Goal: Information Seeking & Learning: Learn about a topic

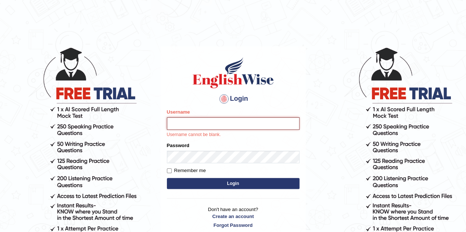
type input "Velorine"
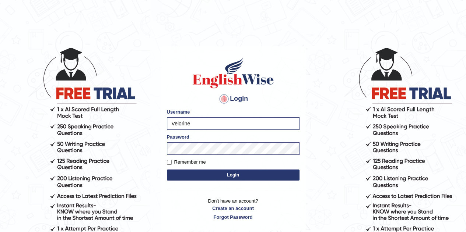
click at [218, 176] on button "Login" at bounding box center [233, 175] width 133 height 11
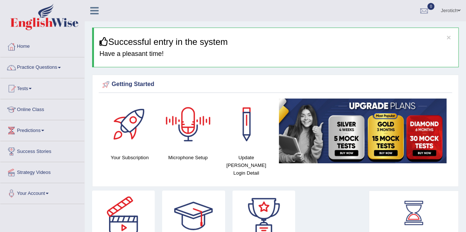
click at [175, 137] on div at bounding box center [188, 125] width 52 height 52
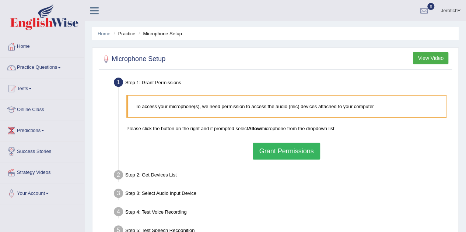
click at [265, 156] on button "Grant Permissions" at bounding box center [286, 151] width 67 height 17
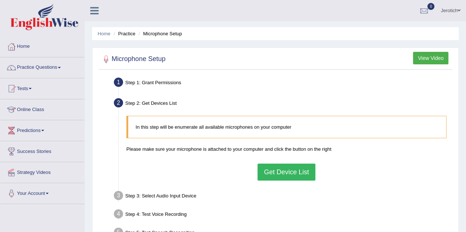
click at [295, 176] on button "Get Device List" at bounding box center [285, 172] width 57 height 17
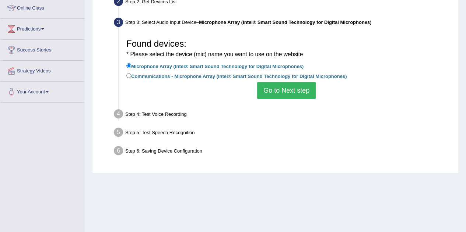
scroll to position [103, 0]
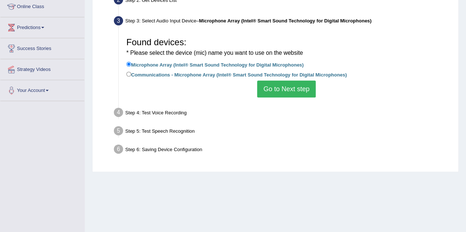
click at [297, 88] on button "Go to Next step" at bounding box center [286, 89] width 59 height 17
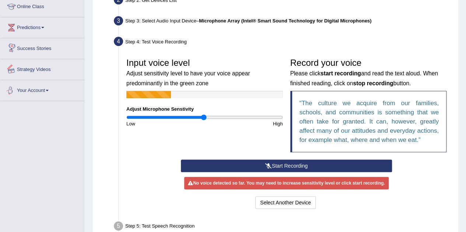
click at [41, 49] on link "Success Stories" at bounding box center [42, 47] width 84 height 18
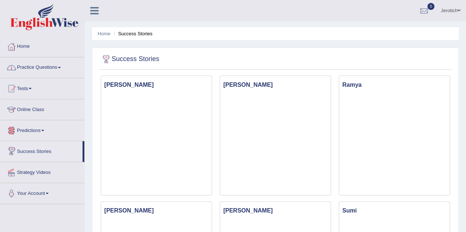
click at [28, 111] on link "Online Class" at bounding box center [42, 108] width 84 height 18
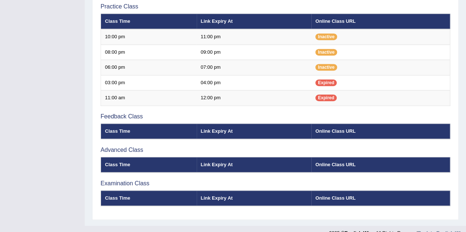
scroll to position [270, 0]
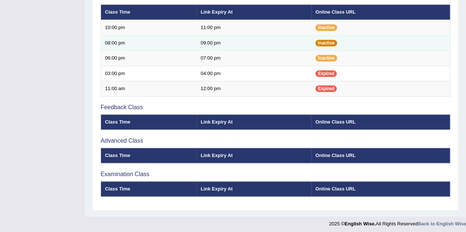
click at [326, 40] on span "Inactive" at bounding box center [326, 43] width 22 height 7
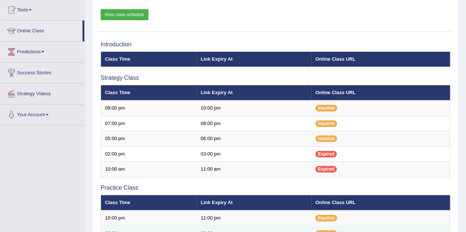
scroll to position [78, 0]
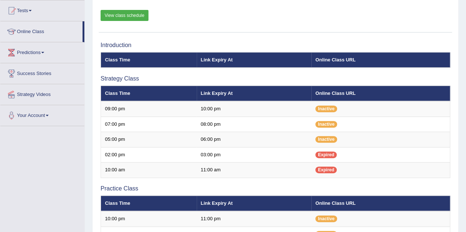
click at [215, 57] on th "Link Expiry At" at bounding box center [254, 59] width 115 height 15
click at [37, 73] on link "Success Stories" at bounding box center [42, 72] width 84 height 18
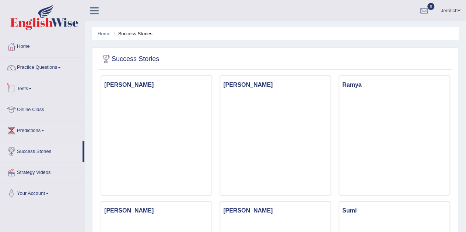
click at [32, 88] on span at bounding box center [30, 88] width 3 height 1
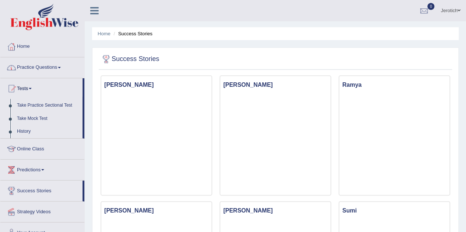
click at [27, 45] on link "Home" at bounding box center [42, 45] width 84 height 18
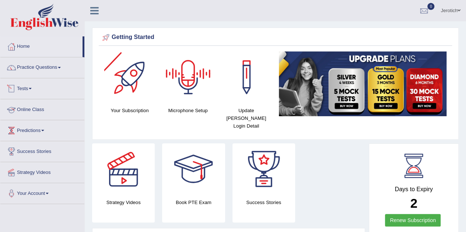
click at [36, 109] on link "Online Class" at bounding box center [42, 108] width 84 height 18
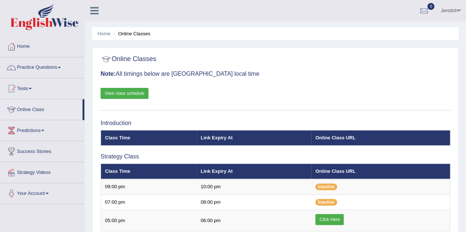
click at [128, 95] on link "View class schedule" at bounding box center [125, 93] width 48 height 11
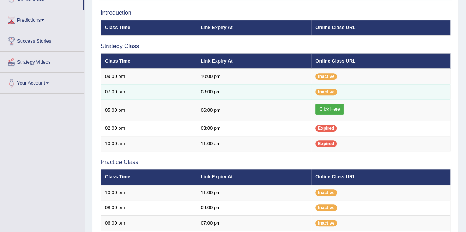
scroll to position [147, 0]
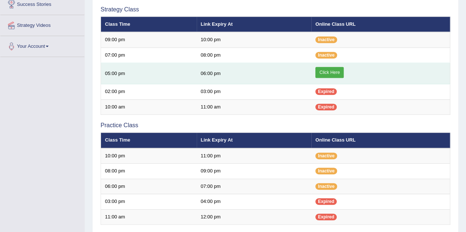
click at [324, 72] on link "Click Here" at bounding box center [329, 72] width 28 height 11
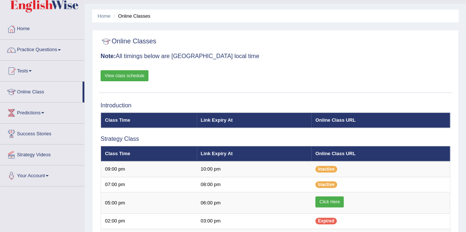
scroll to position [0, 0]
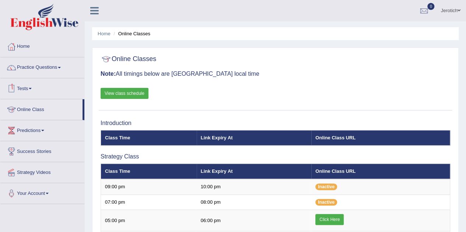
click at [29, 88] on link "Tests" at bounding box center [42, 87] width 84 height 18
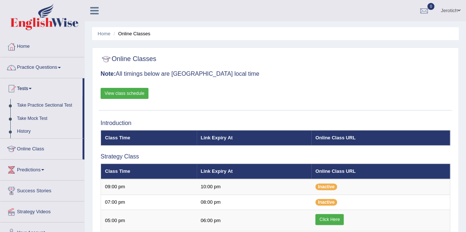
click at [32, 88] on span at bounding box center [30, 88] width 3 height 1
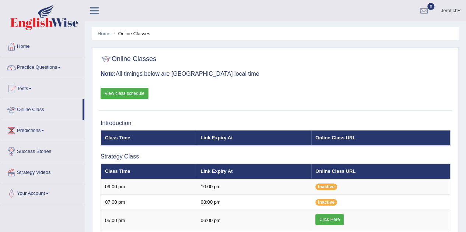
click at [63, 113] on link "Online Class" at bounding box center [41, 108] width 82 height 18
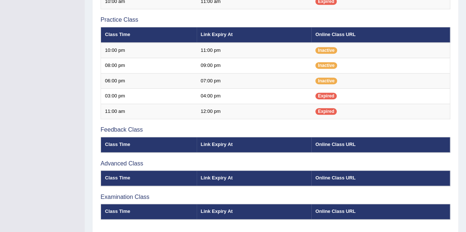
scroll to position [276, 0]
